Goal: Book appointment/travel/reservation

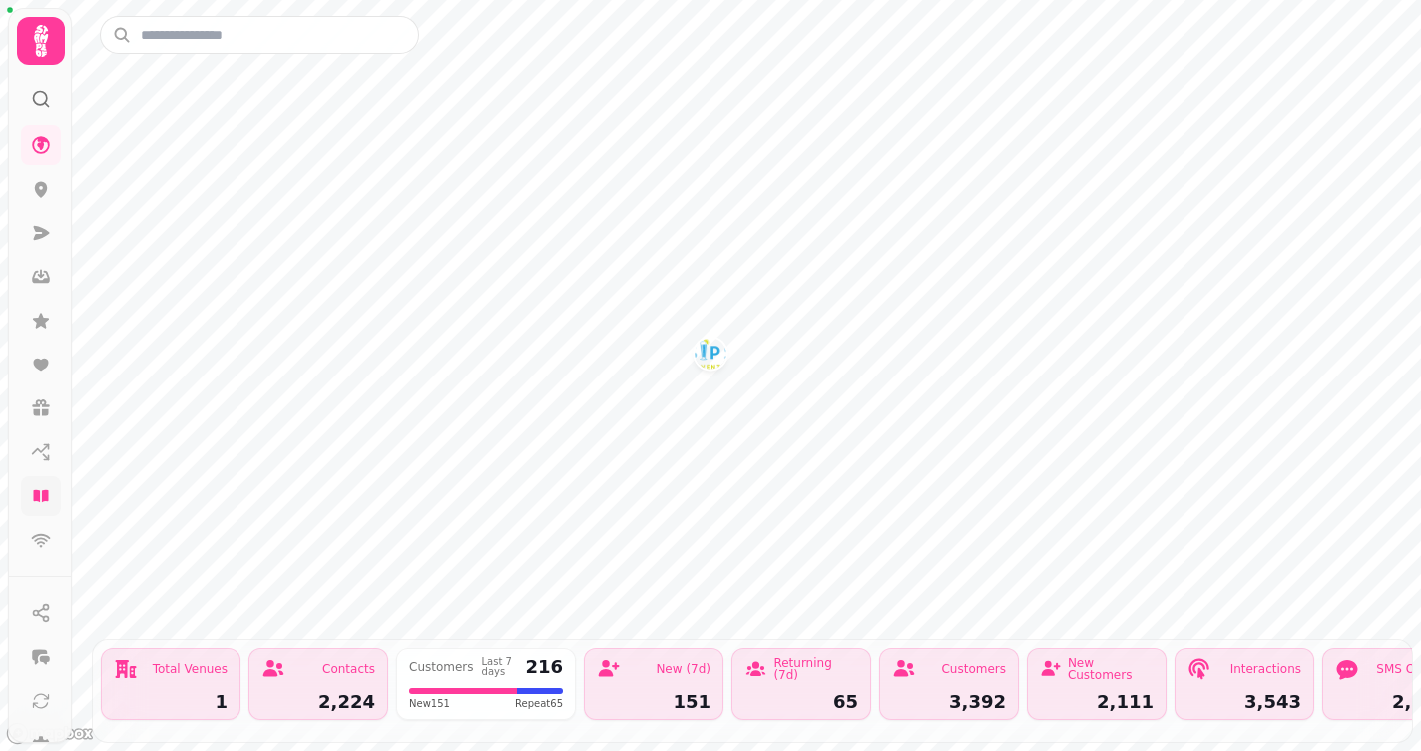
click at [44, 495] on icon at bounding box center [40, 496] width 15 height 12
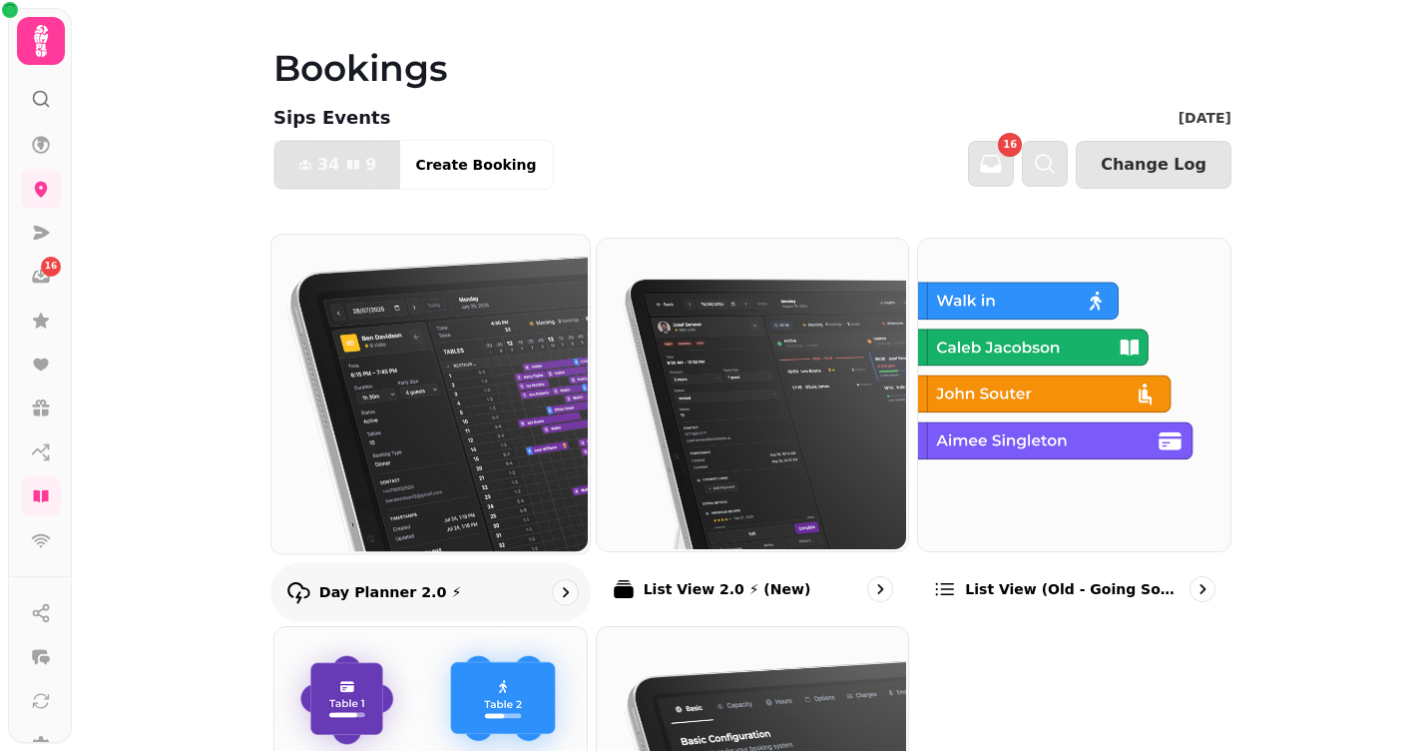
click at [370, 346] on img at bounding box center [429, 392] width 318 height 318
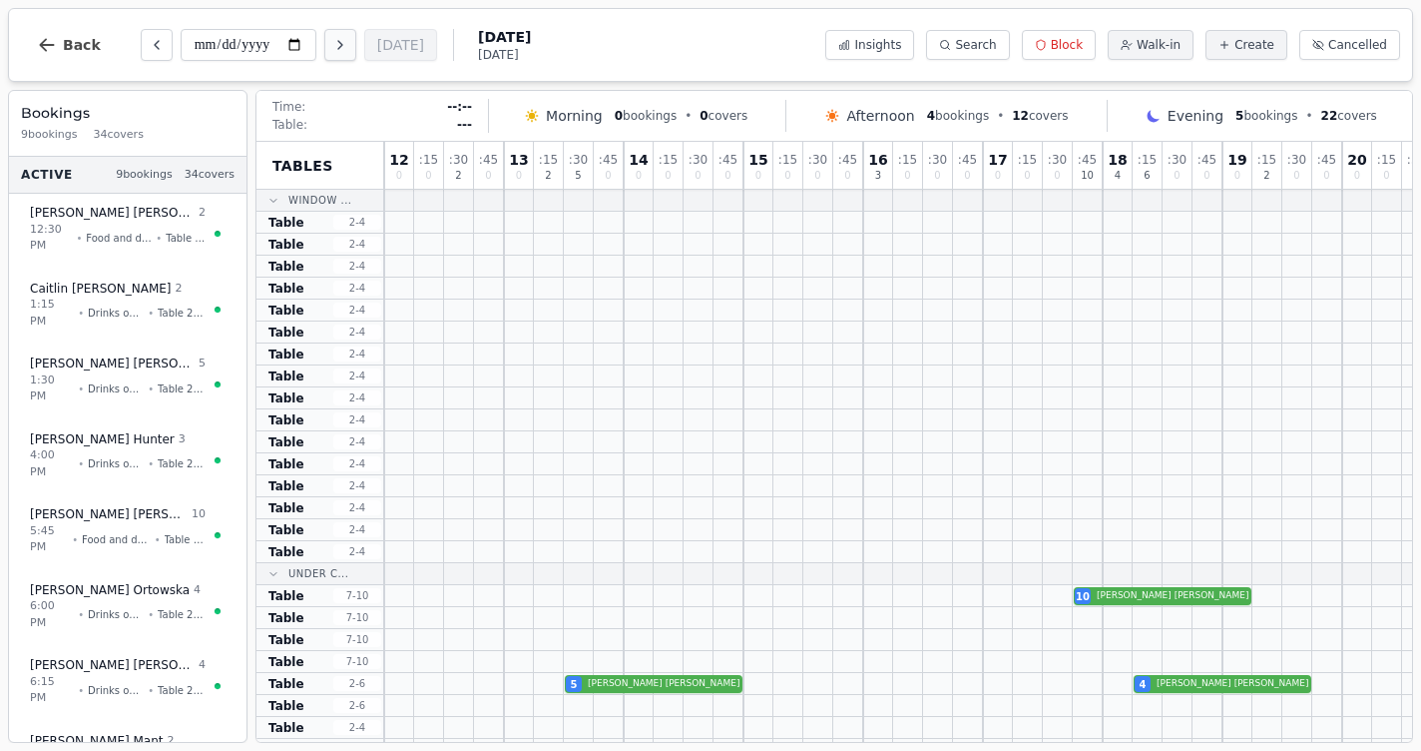
click at [338, 44] on icon "Next day" at bounding box center [340, 45] width 4 height 8
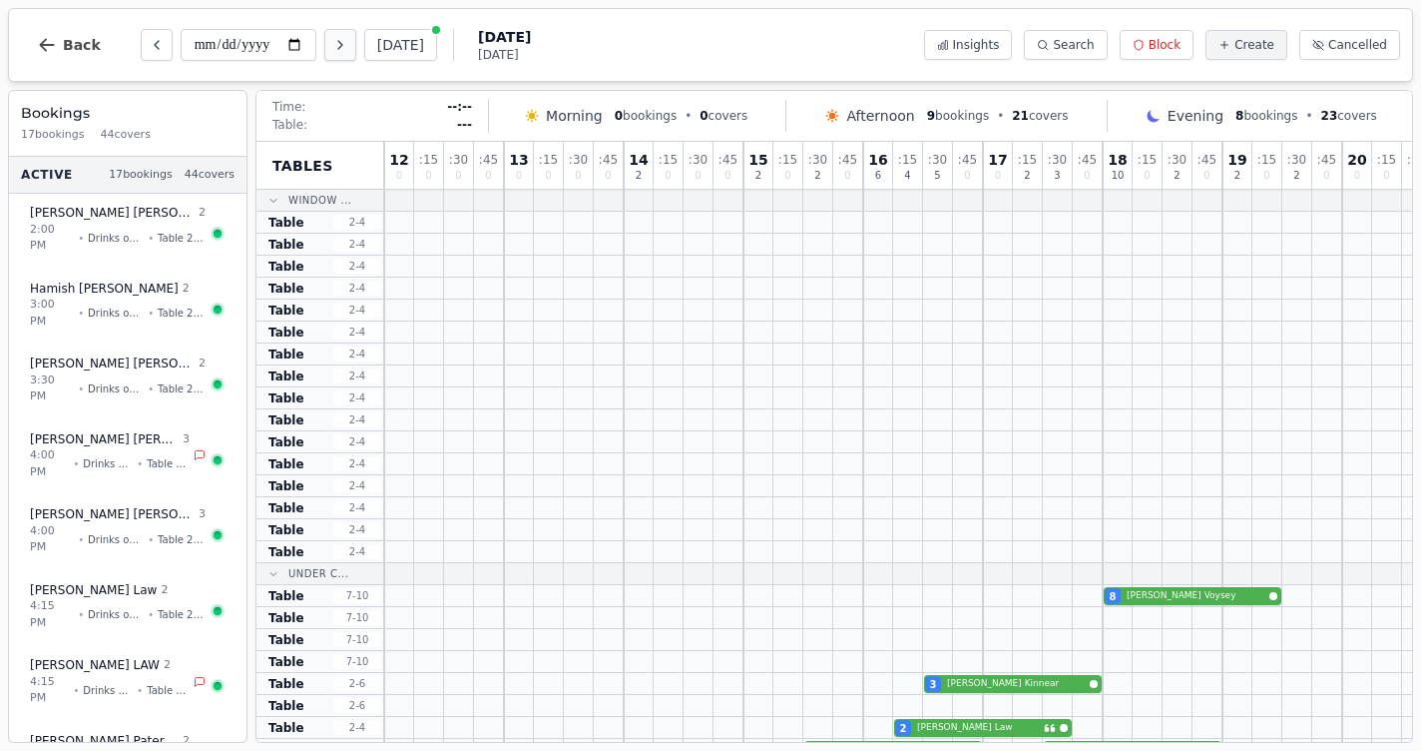
click at [332, 48] on icon "Next day" at bounding box center [340, 45] width 16 height 16
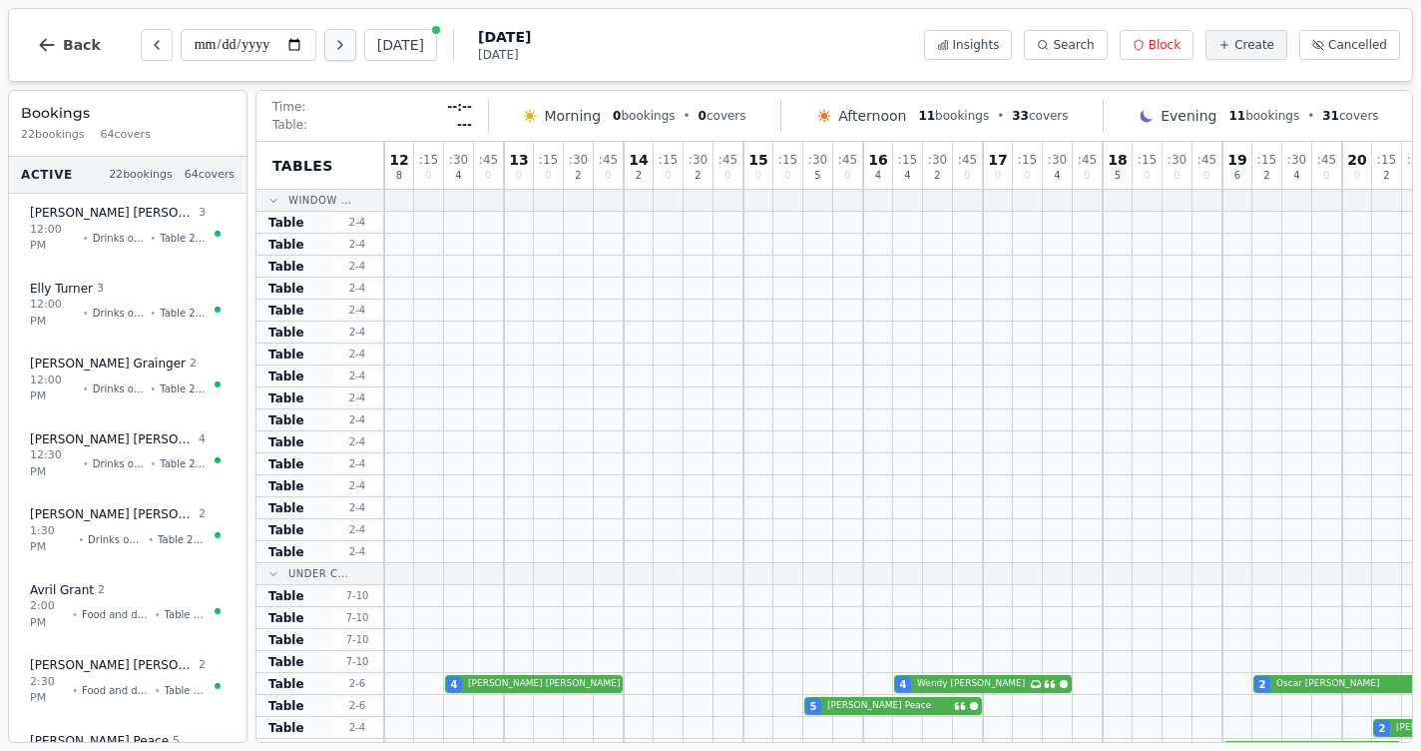
click at [332, 47] on icon "Next day" at bounding box center [340, 45] width 16 height 16
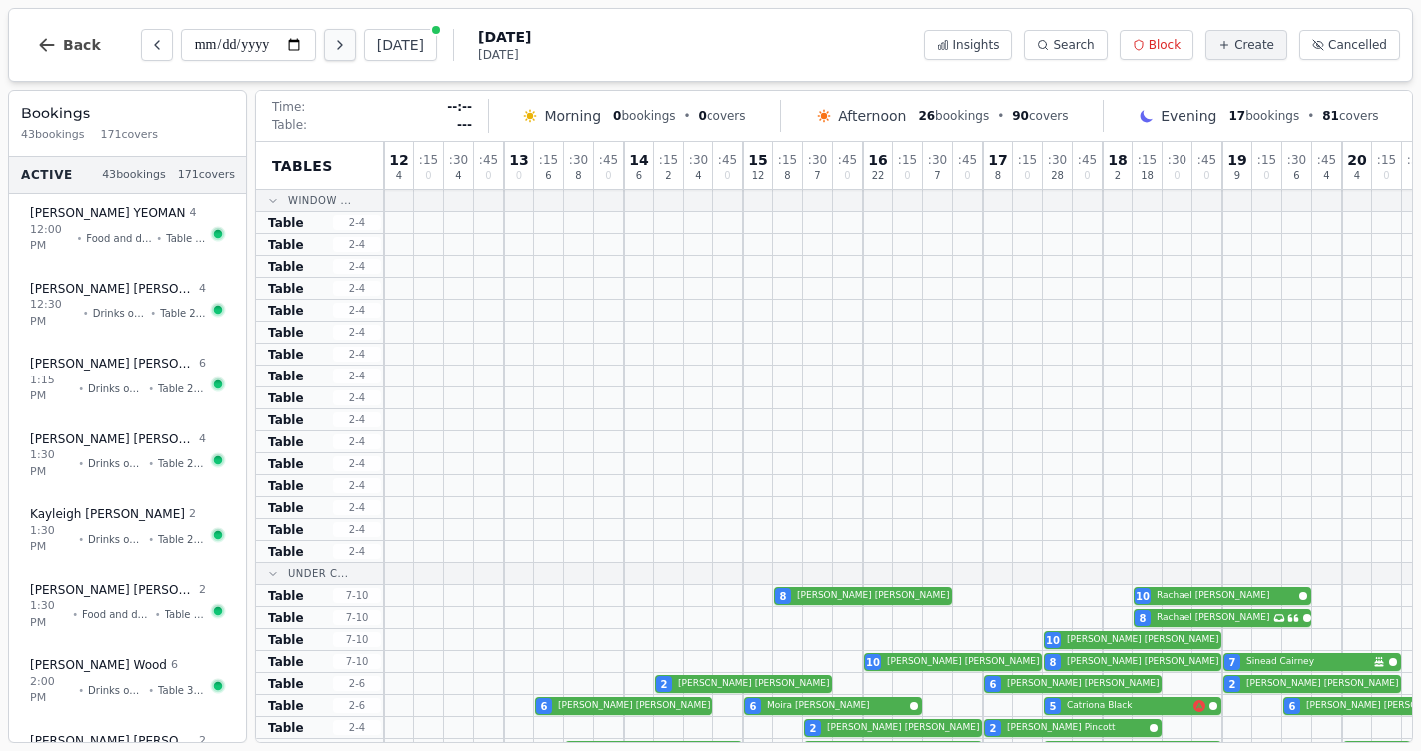
click at [332, 47] on icon "Next day" at bounding box center [340, 45] width 16 height 16
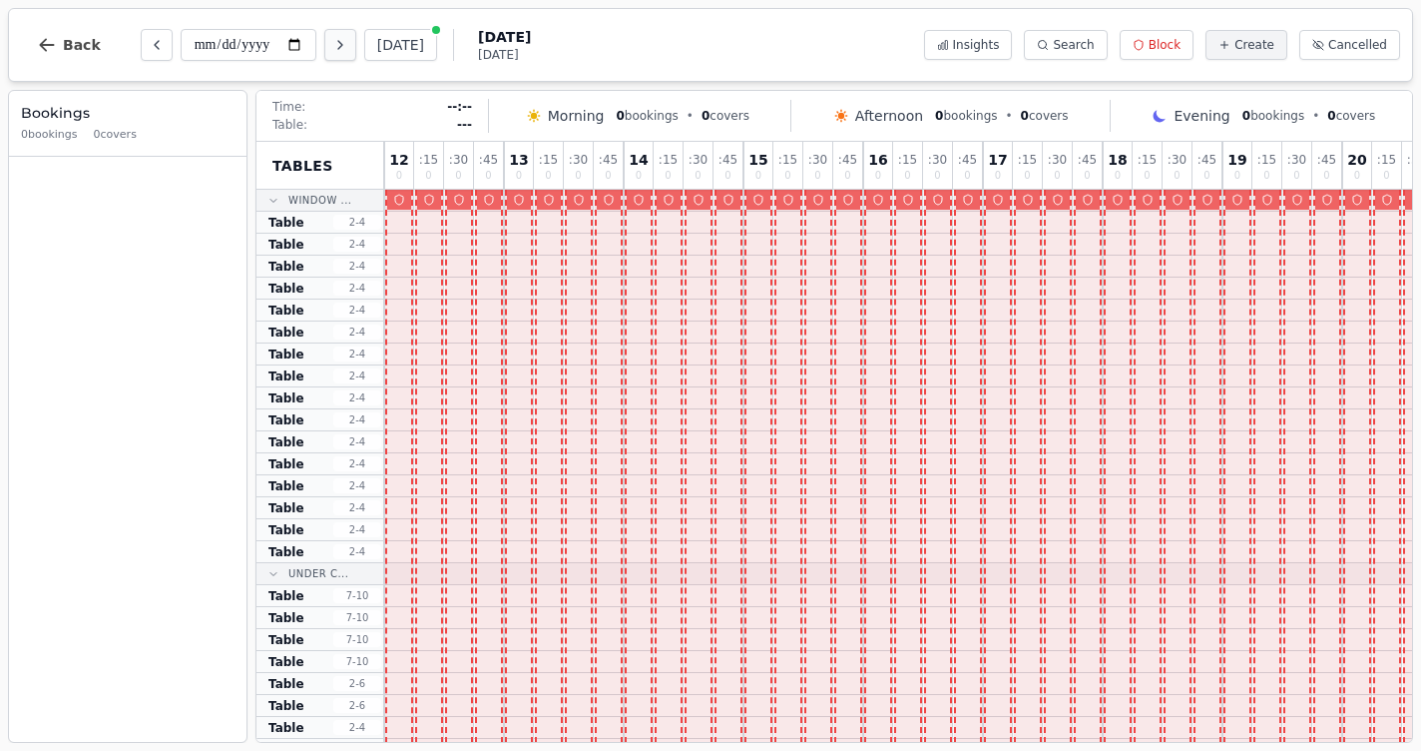
click at [332, 47] on icon "Next day" at bounding box center [340, 45] width 16 height 16
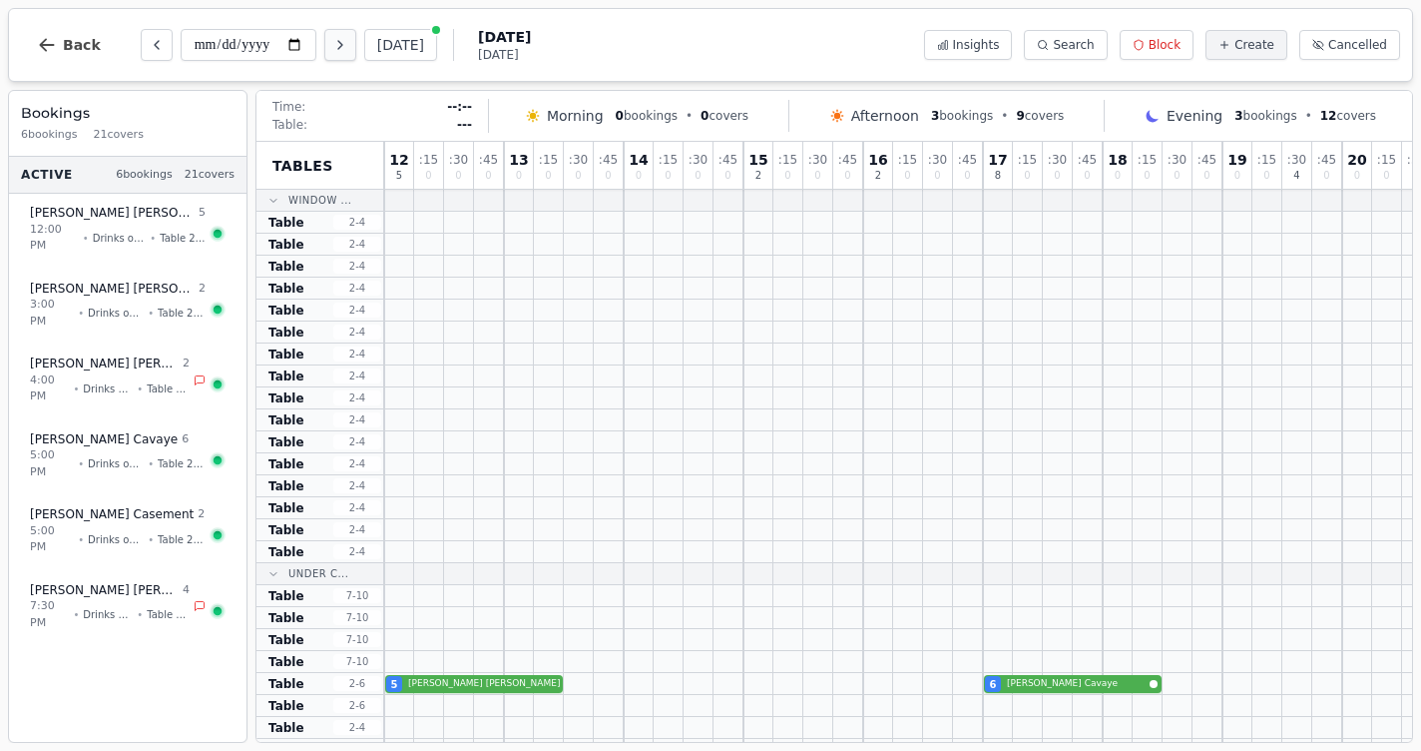
click at [332, 47] on icon "Next day" at bounding box center [340, 45] width 16 height 16
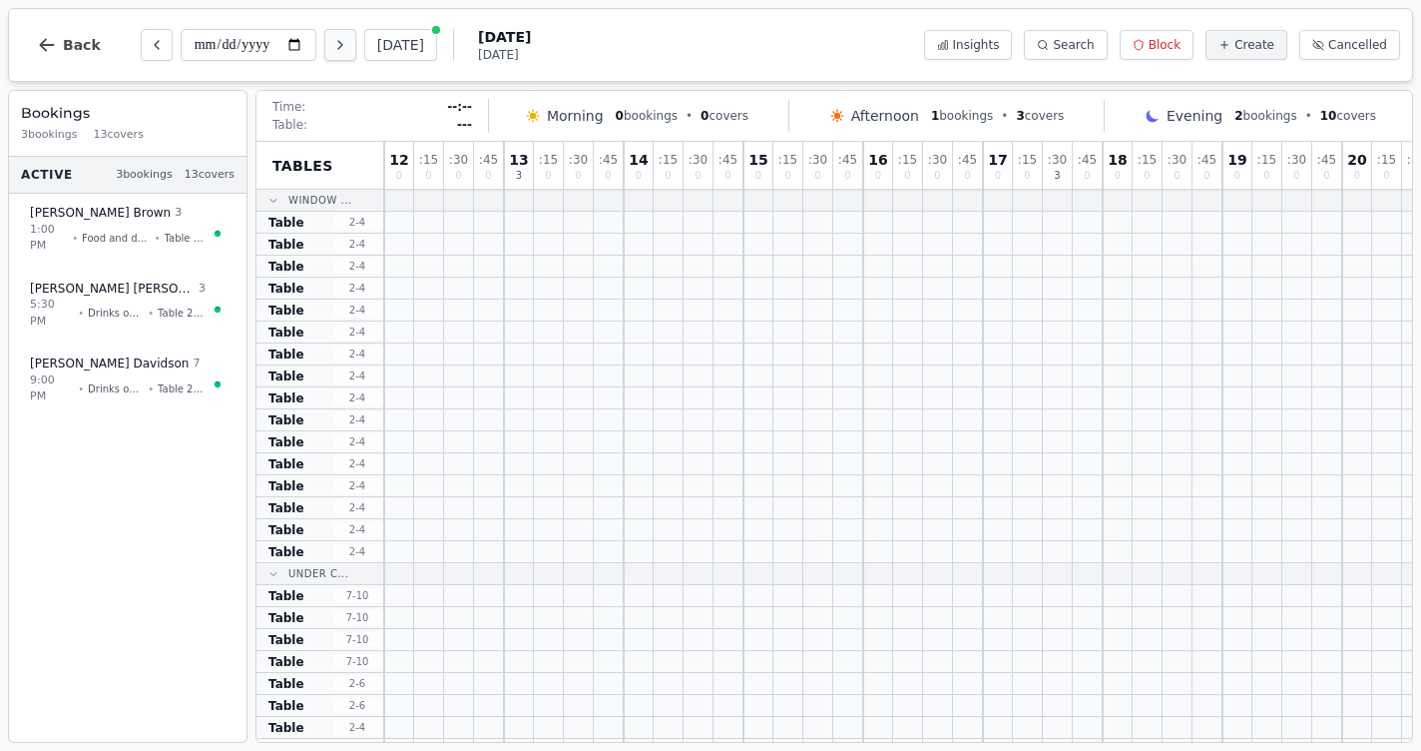
click at [332, 47] on icon "Next day" at bounding box center [340, 45] width 16 height 16
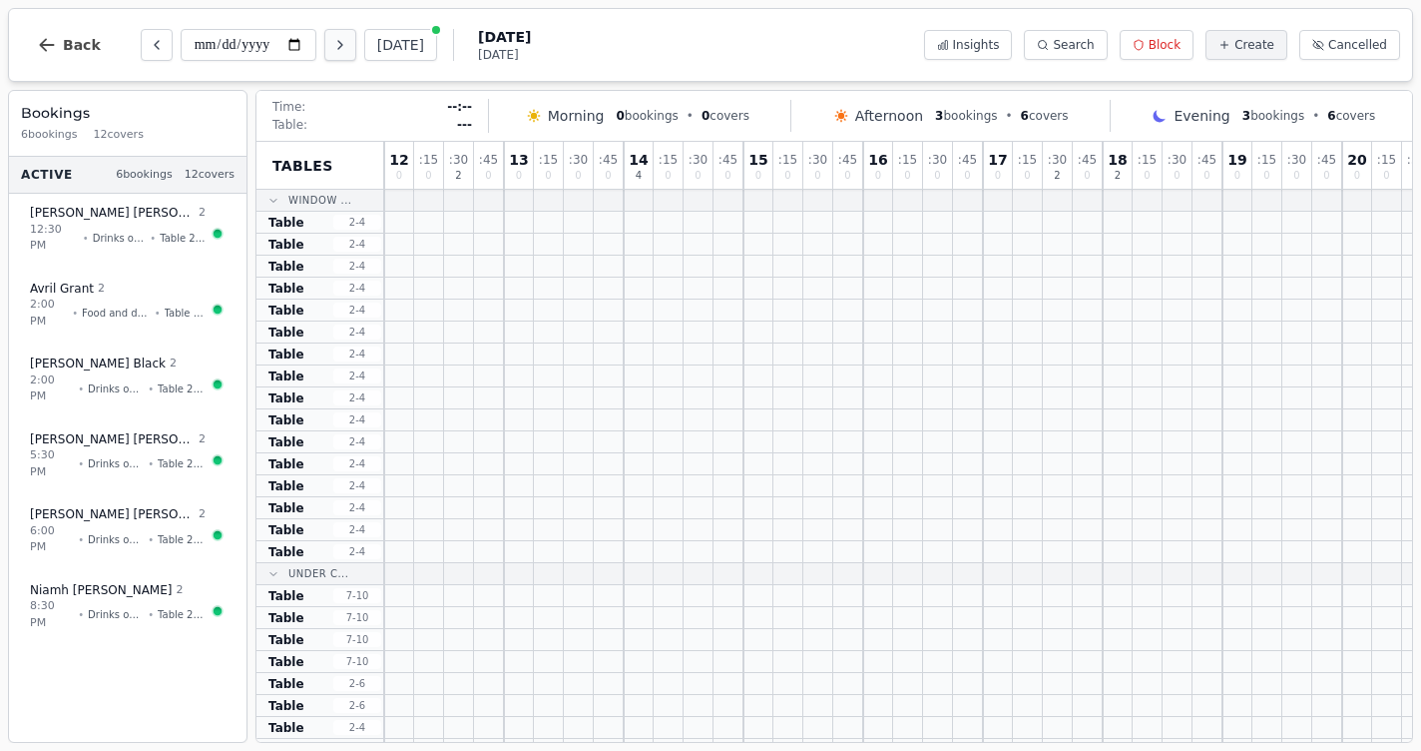
click at [332, 47] on icon "Next day" at bounding box center [340, 45] width 16 height 16
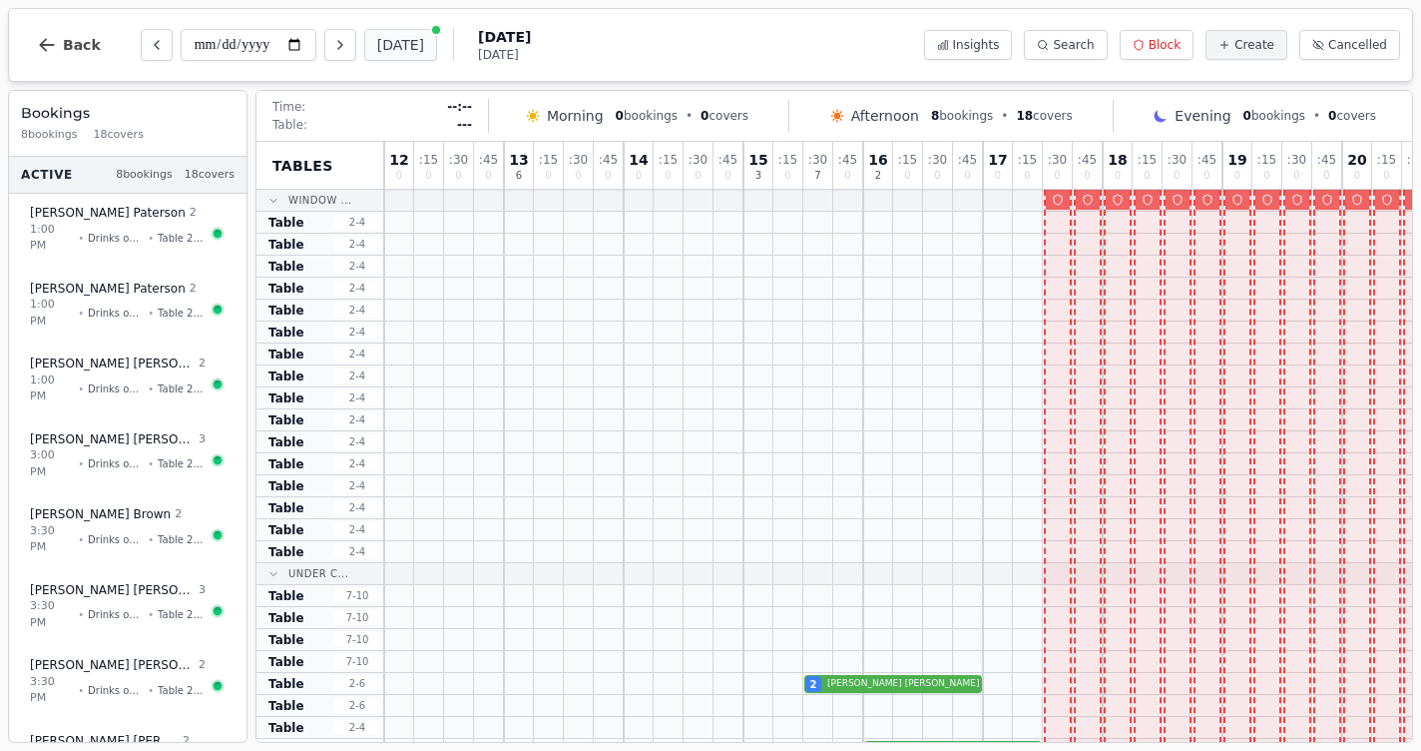
click at [368, 49] on button "[DATE]" at bounding box center [400, 45] width 73 height 32
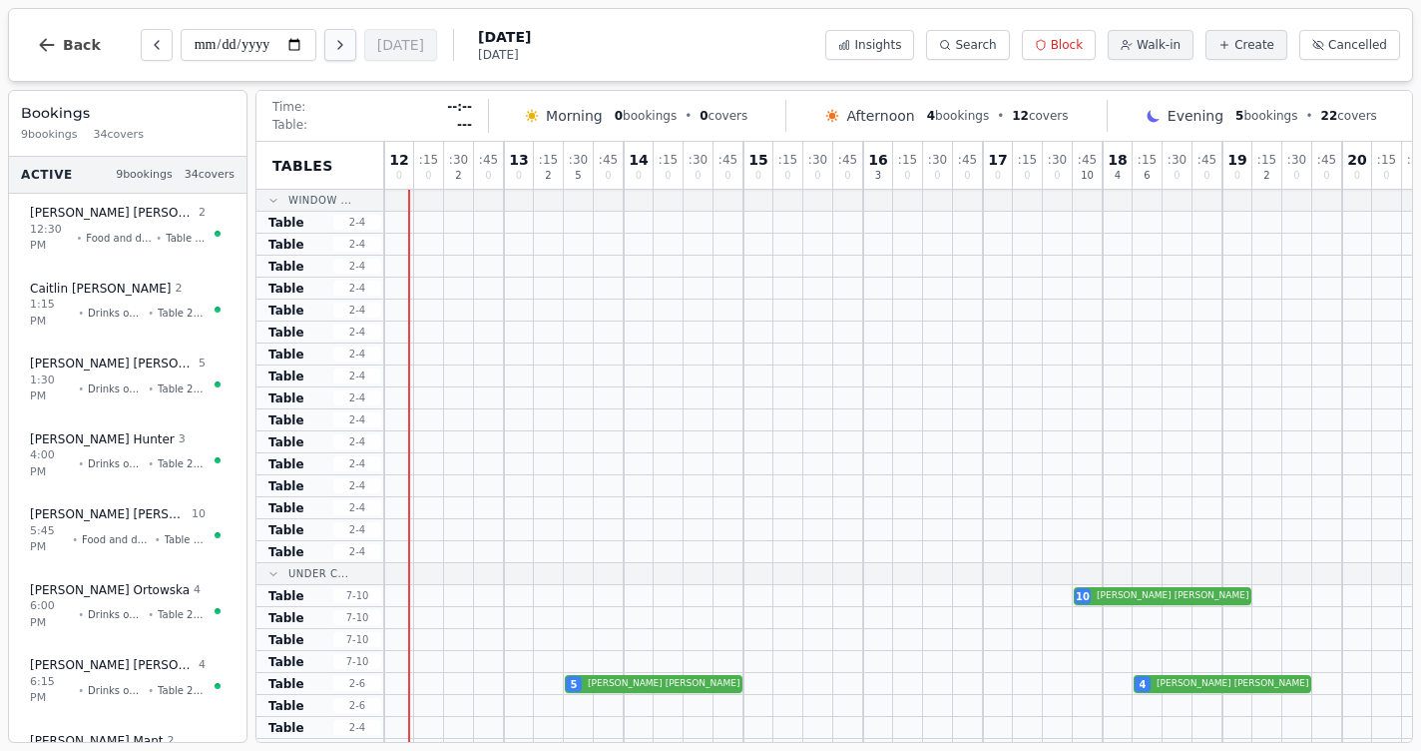
click at [324, 53] on button "Next day" at bounding box center [340, 45] width 32 height 32
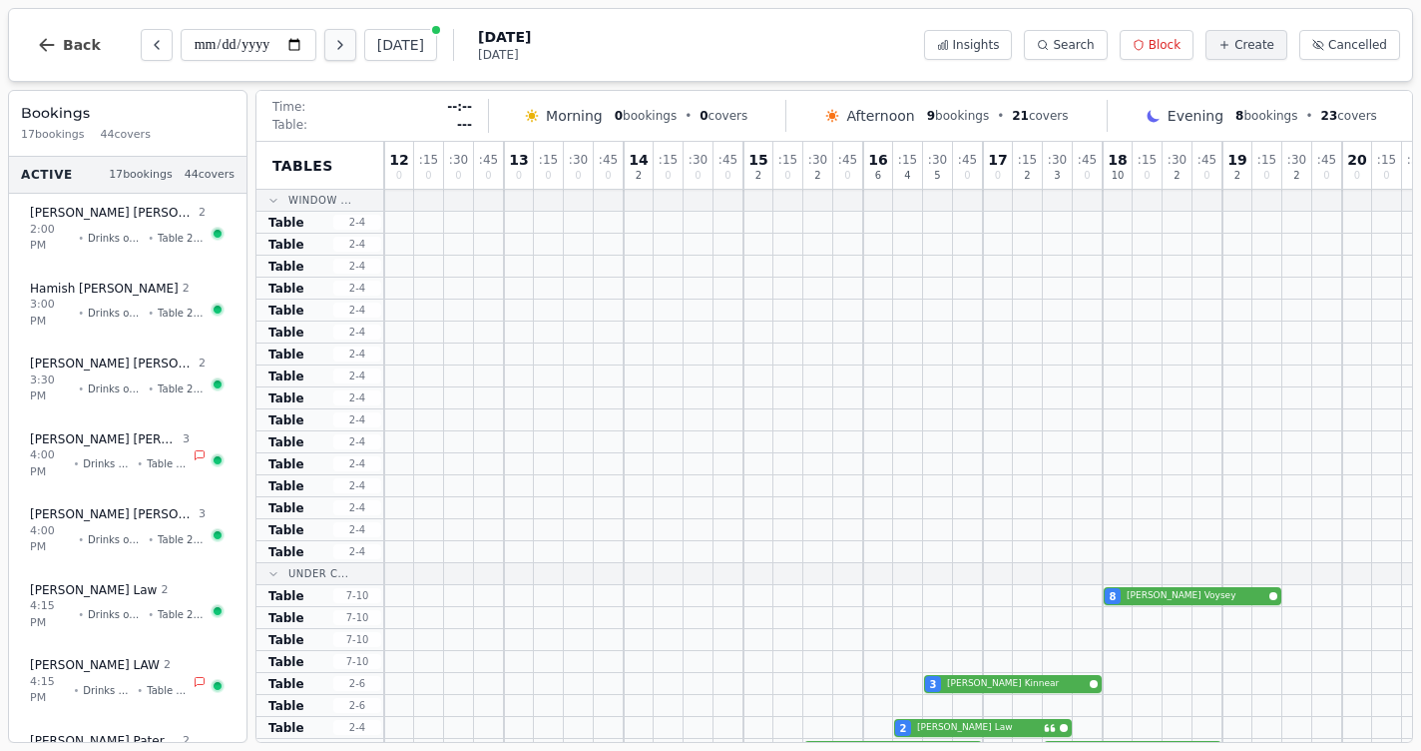
click at [324, 53] on button "Next day" at bounding box center [340, 45] width 32 height 32
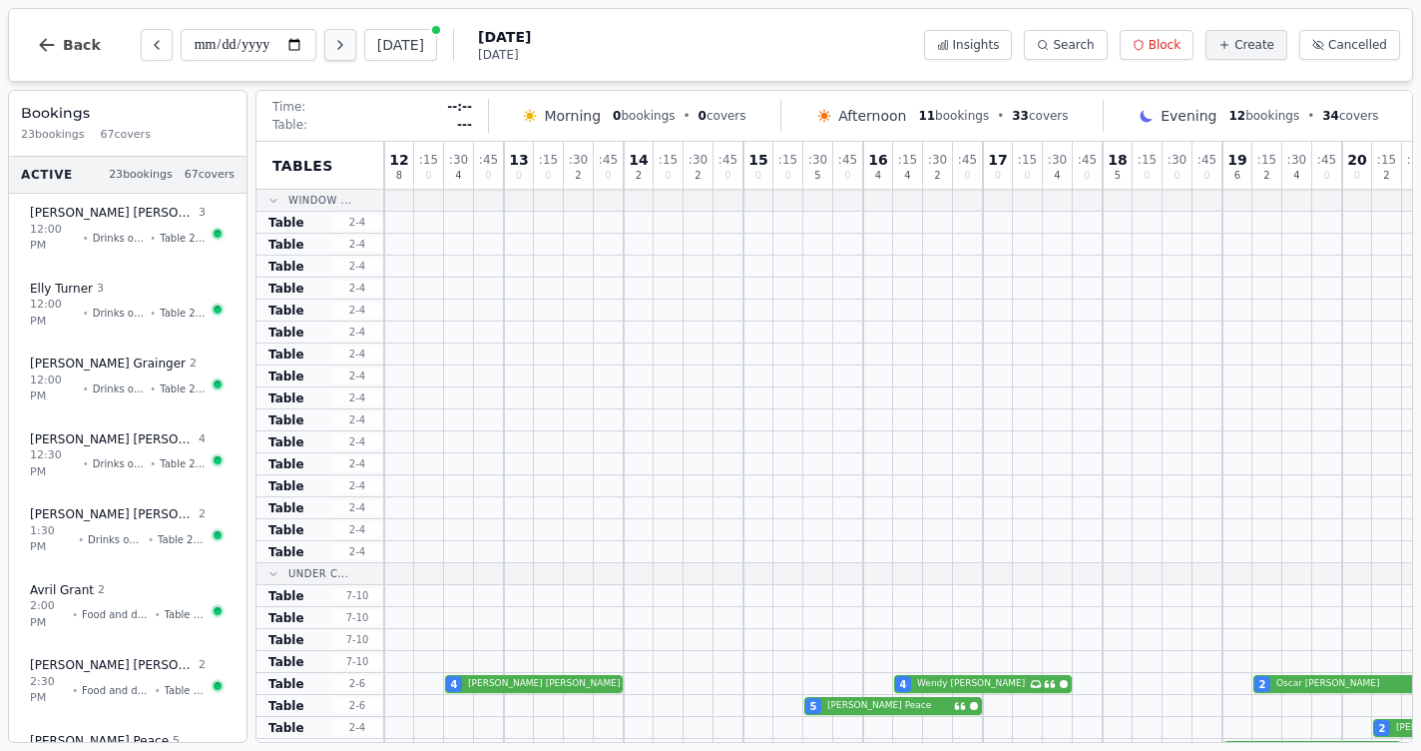
click at [324, 53] on button "Next day" at bounding box center [340, 45] width 32 height 32
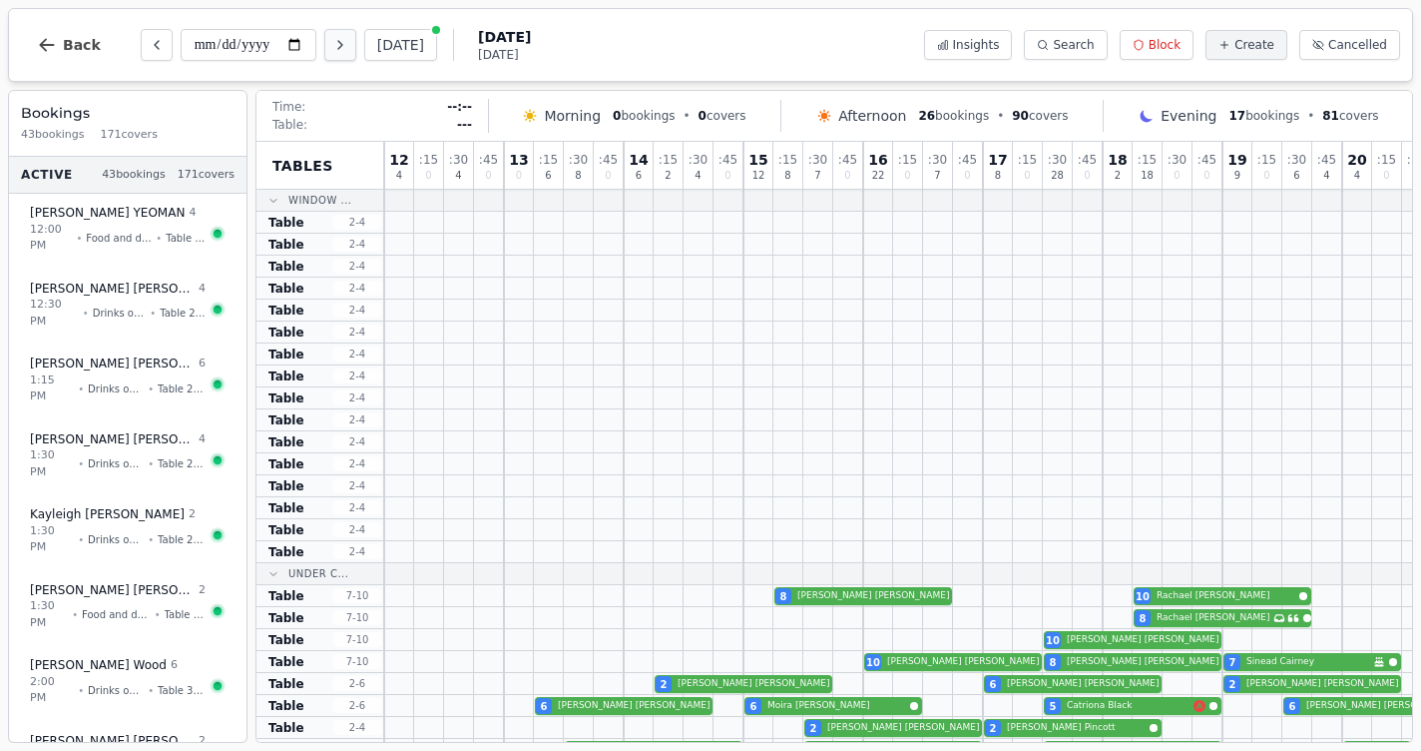
click at [324, 51] on button "Next day" at bounding box center [340, 45] width 32 height 32
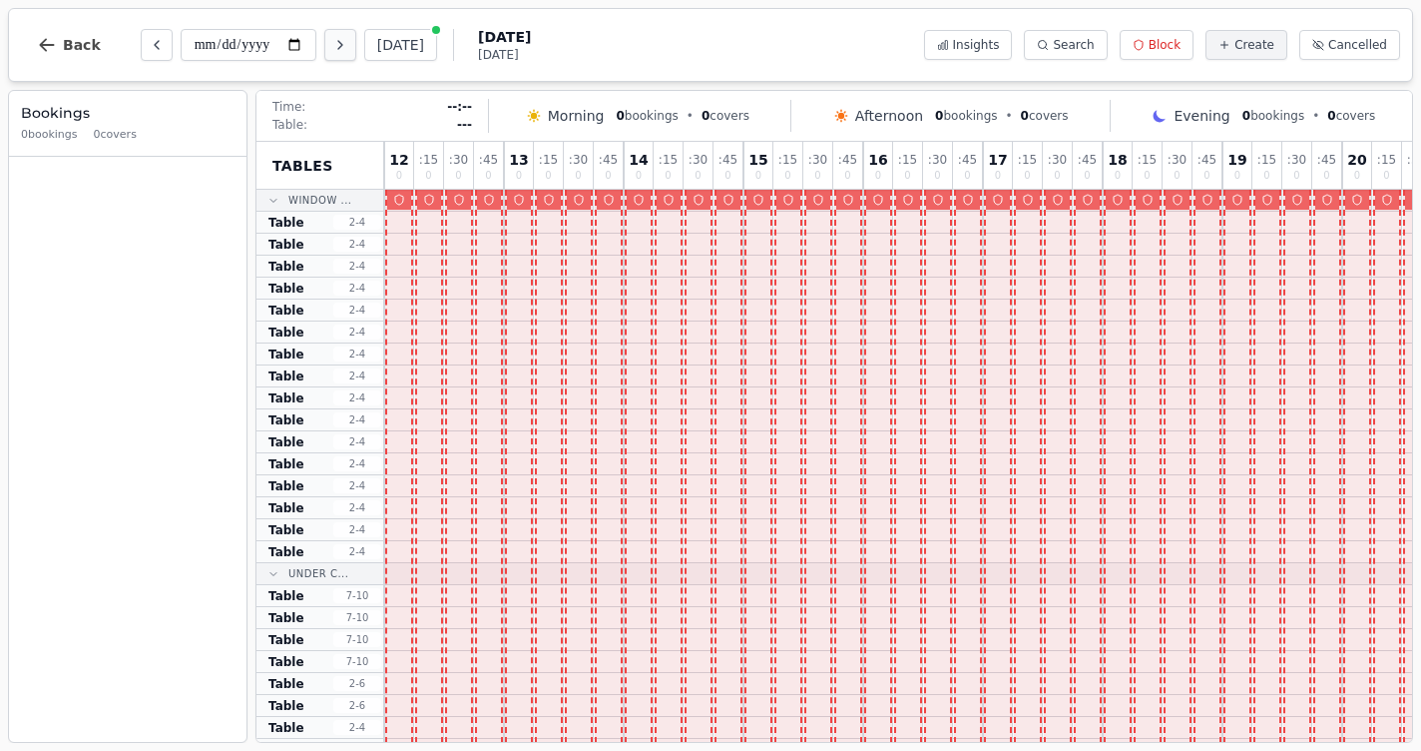
click at [324, 51] on button "Next day" at bounding box center [340, 45] width 32 height 32
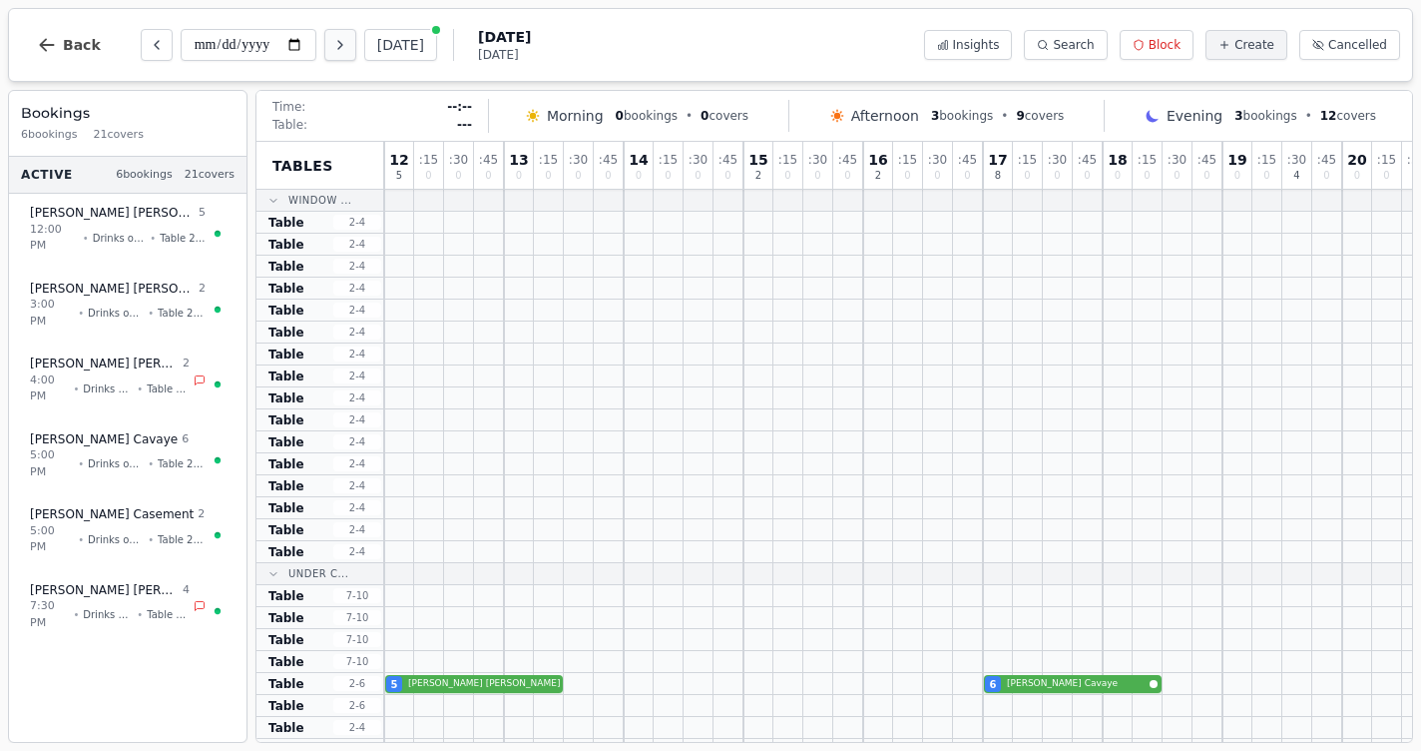
click at [324, 51] on button "Next day" at bounding box center [340, 45] width 32 height 32
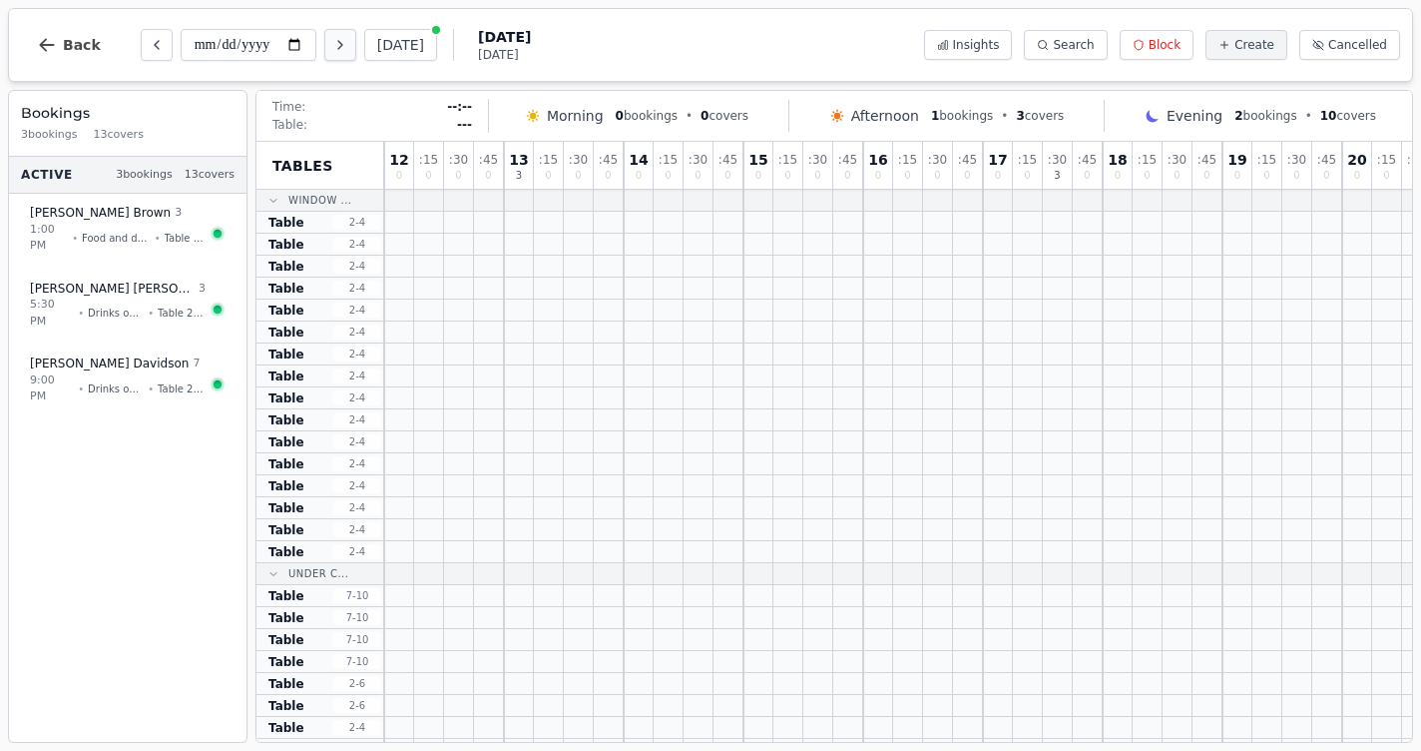
click at [324, 51] on button "Next day" at bounding box center [340, 45] width 32 height 32
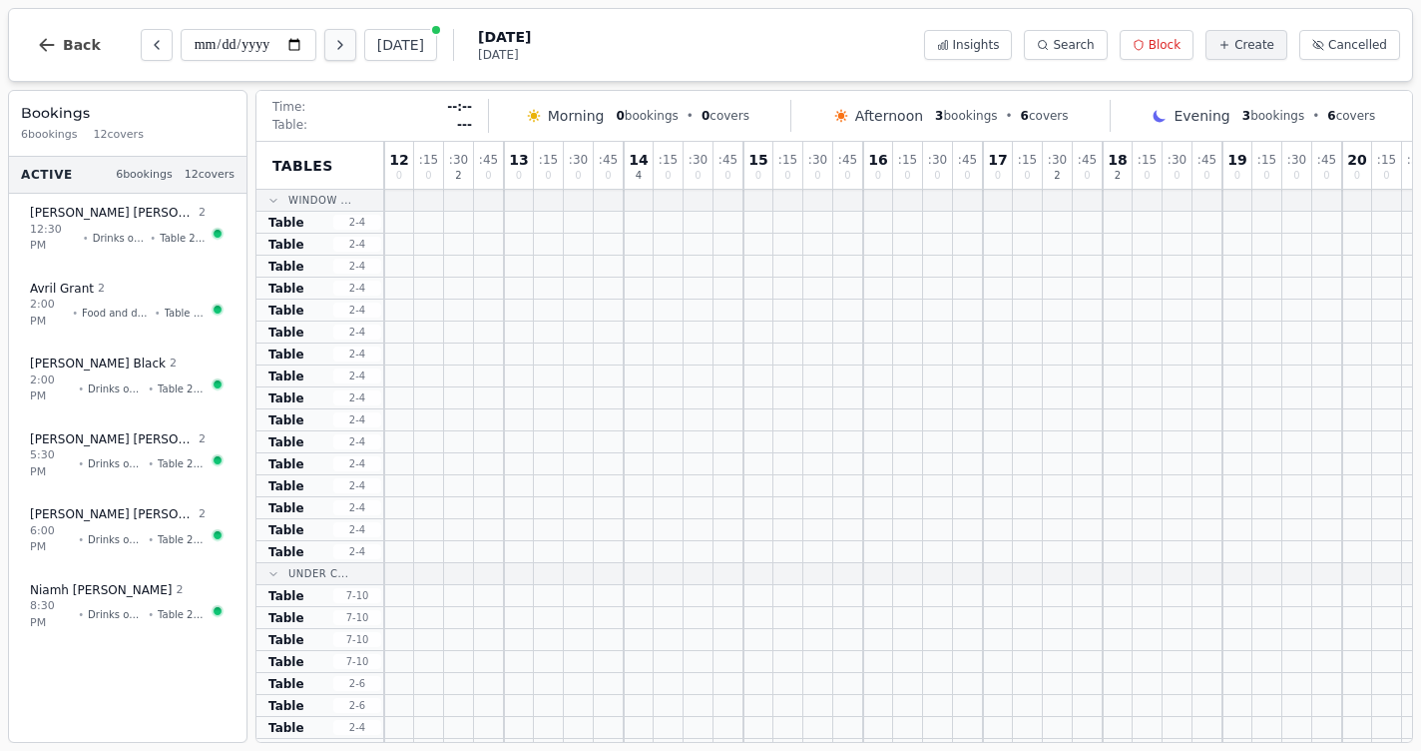
click at [324, 51] on button "Next day" at bounding box center [340, 45] width 32 height 32
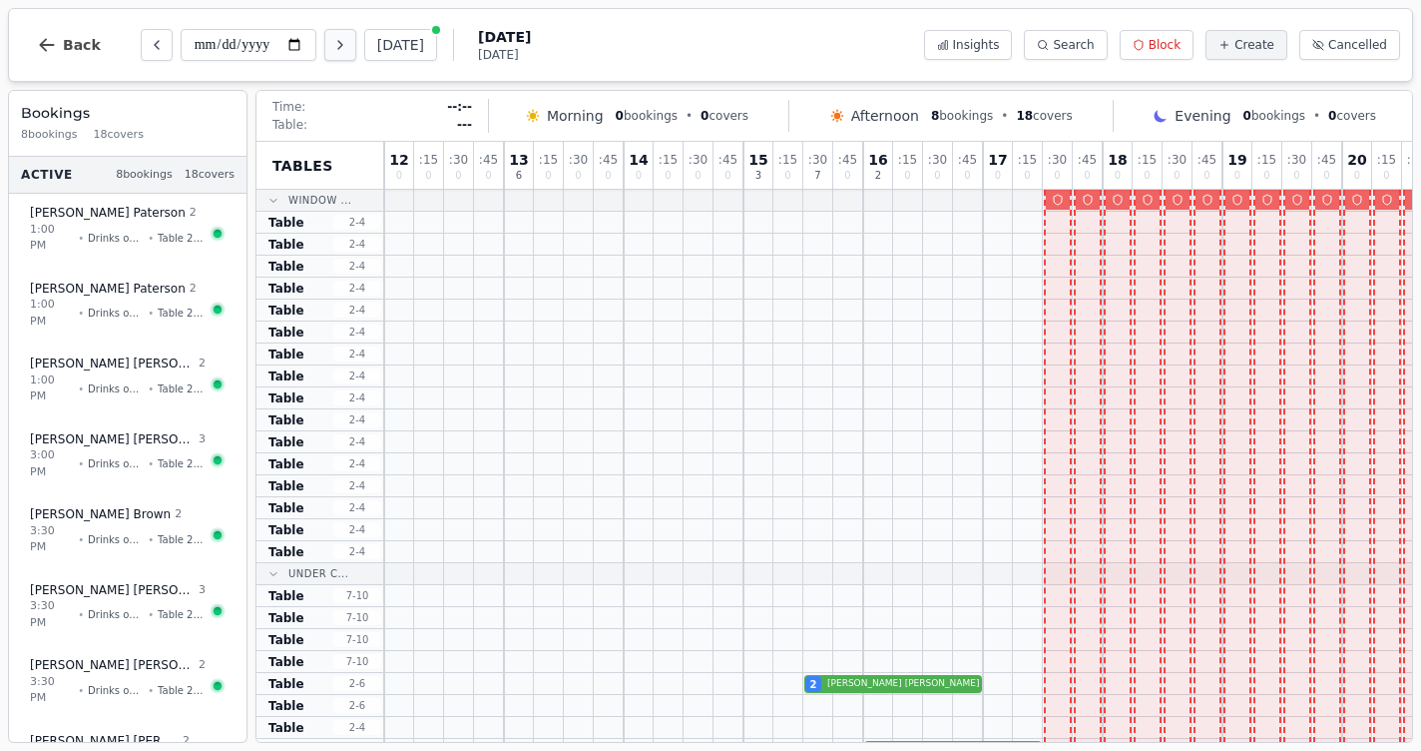
click at [324, 51] on button "Next day" at bounding box center [340, 45] width 32 height 32
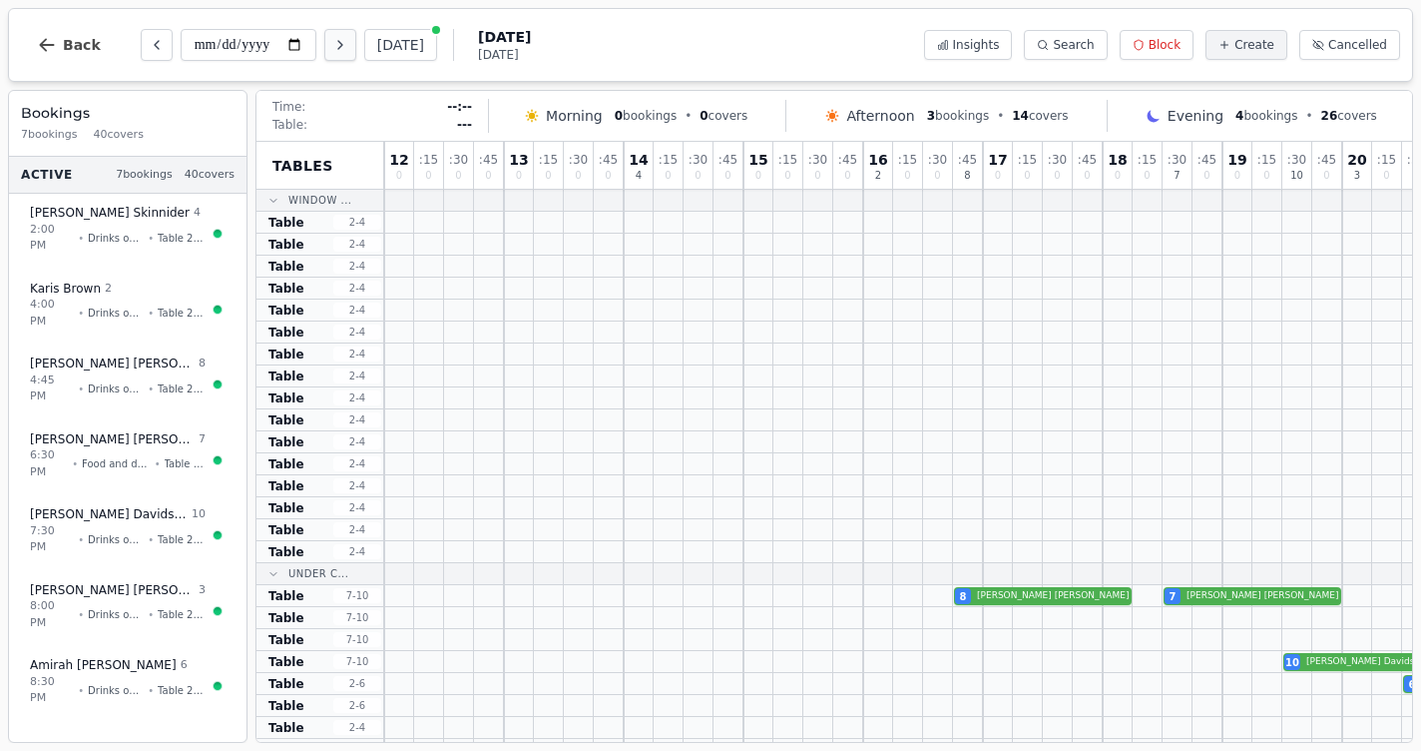
click at [324, 51] on button "Next day" at bounding box center [340, 45] width 32 height 32
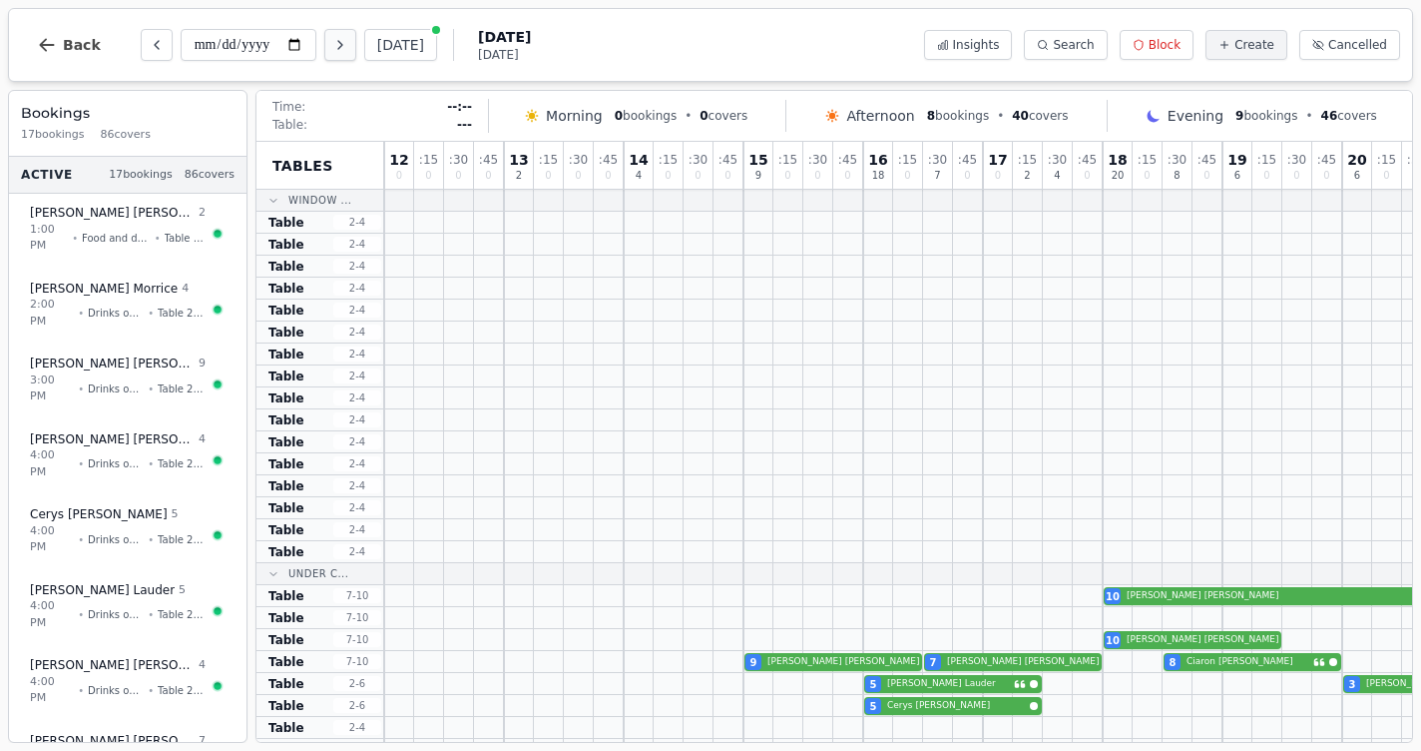
click at [324, 51] on button "Next day" at bounding box center [340, 45] width 32 height 32
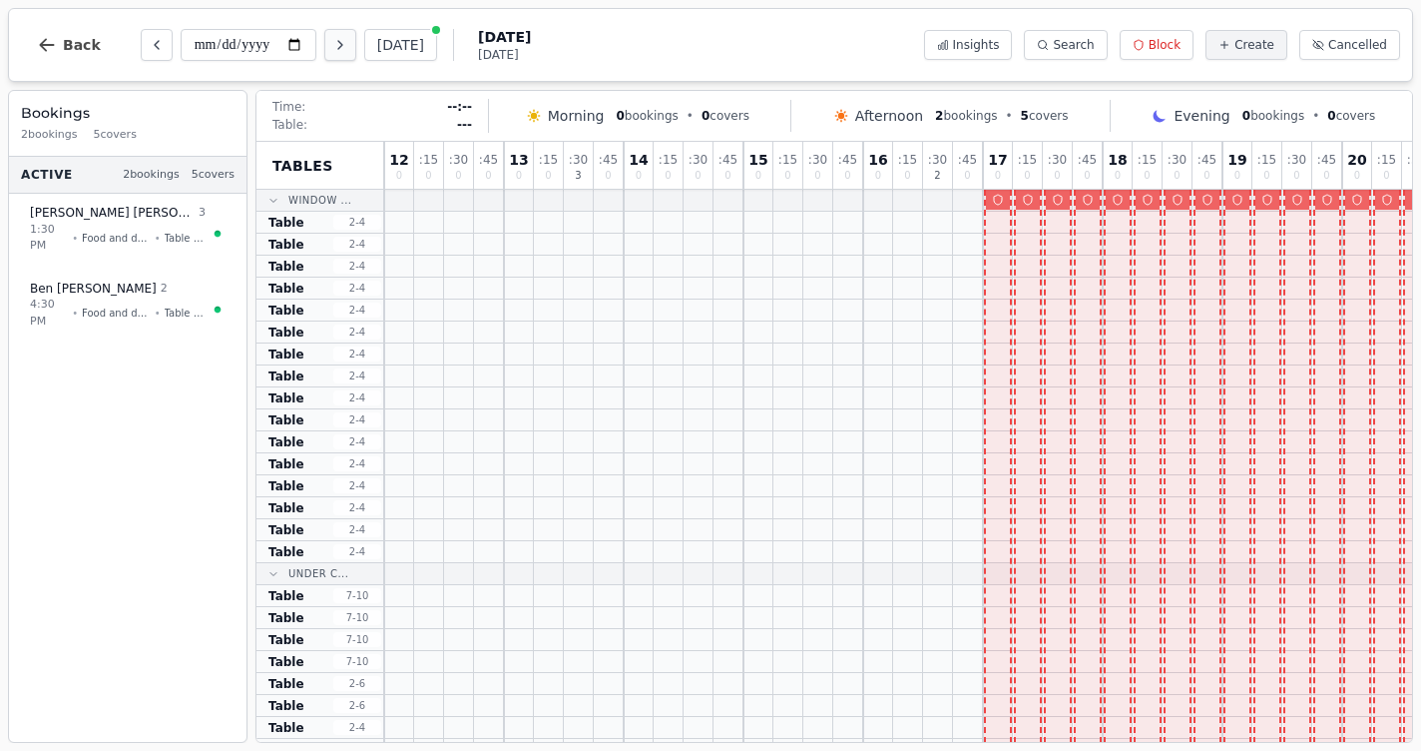
click at [324, 51] on button "Next day" at bounding box center [340, 45] width 32 height 32
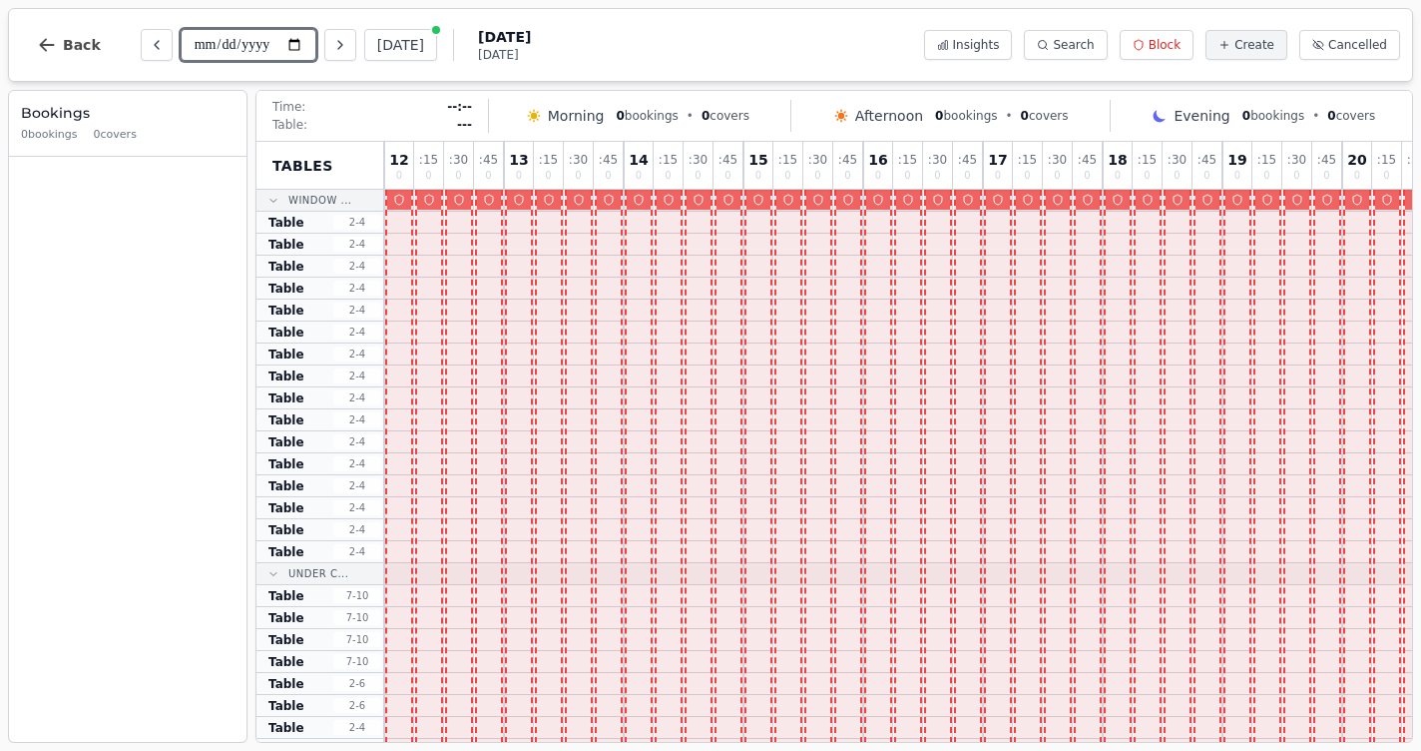
click at [254, 42] on input "**********" at bounding box center [249, 45] width 136 height 32
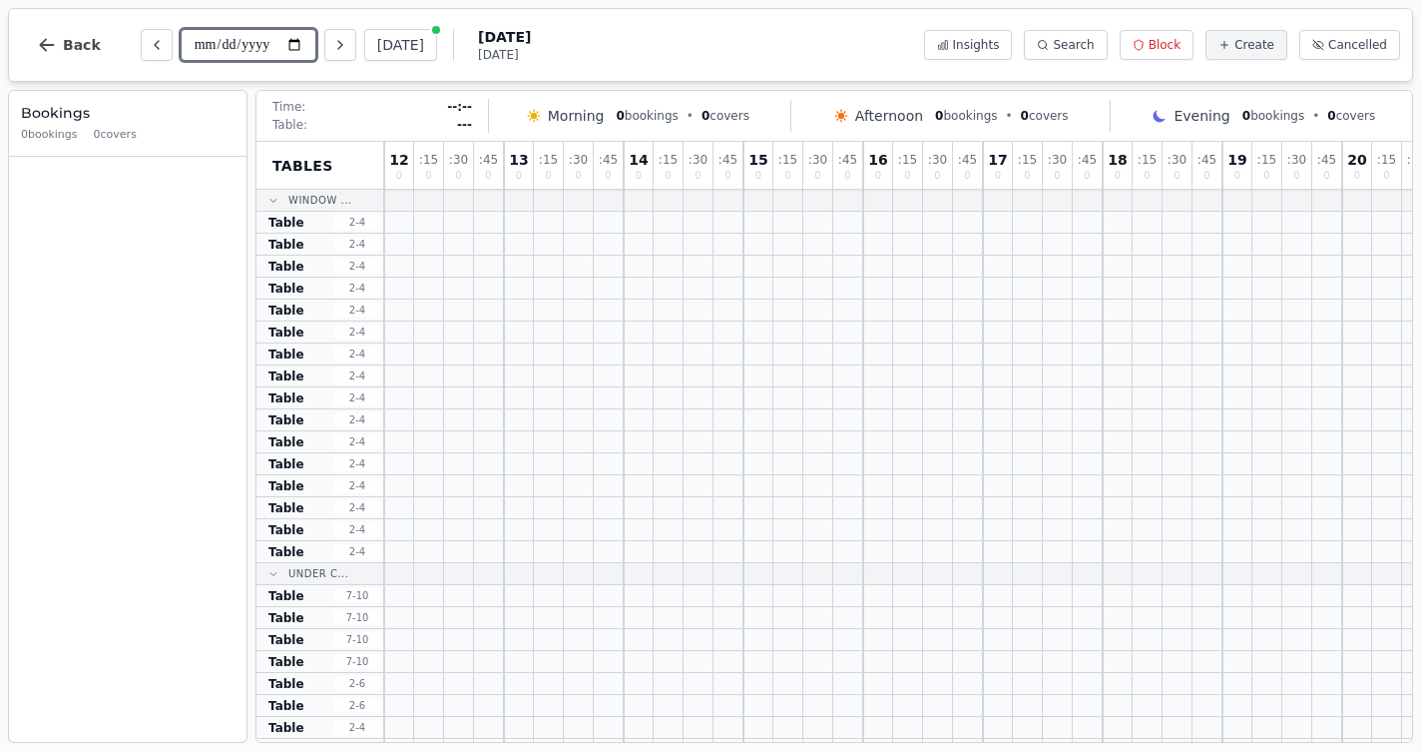
type input "**********"
